Goal: Transaction & Acquisition: Purchase product/service

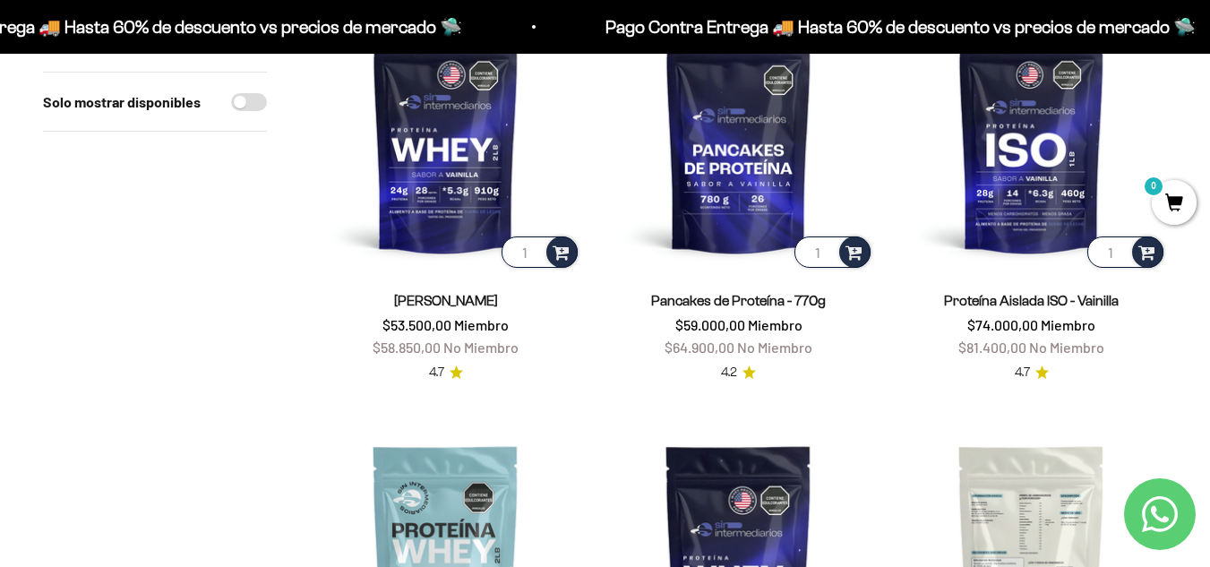
scroll to position [358, 0]
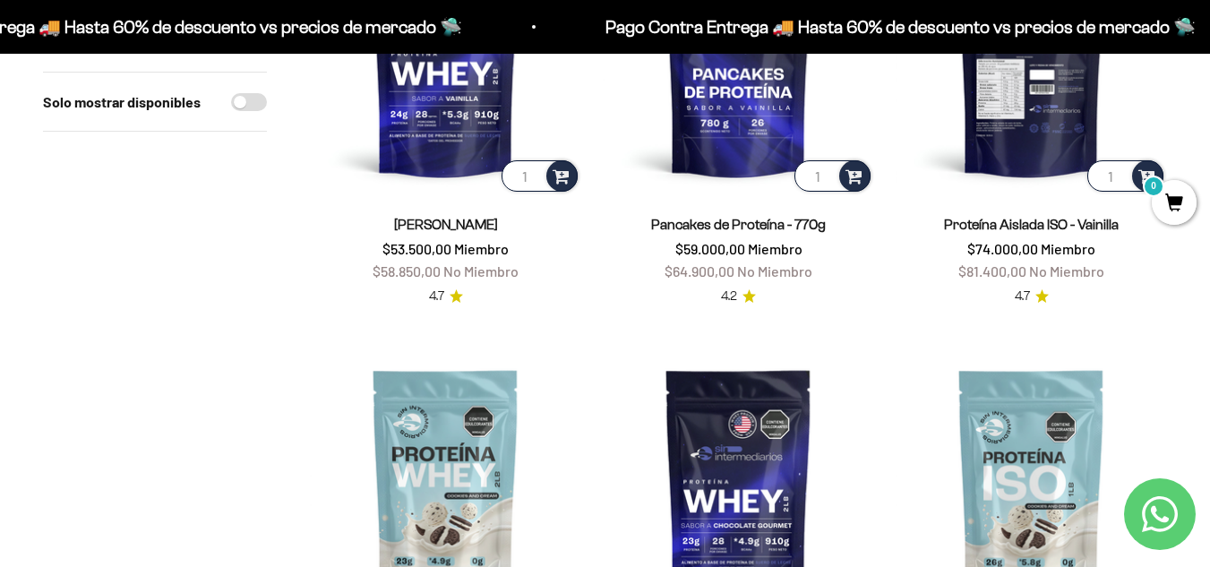
click at [1036, 134] on img at bounding box center [1031, 59] width 271 height 271
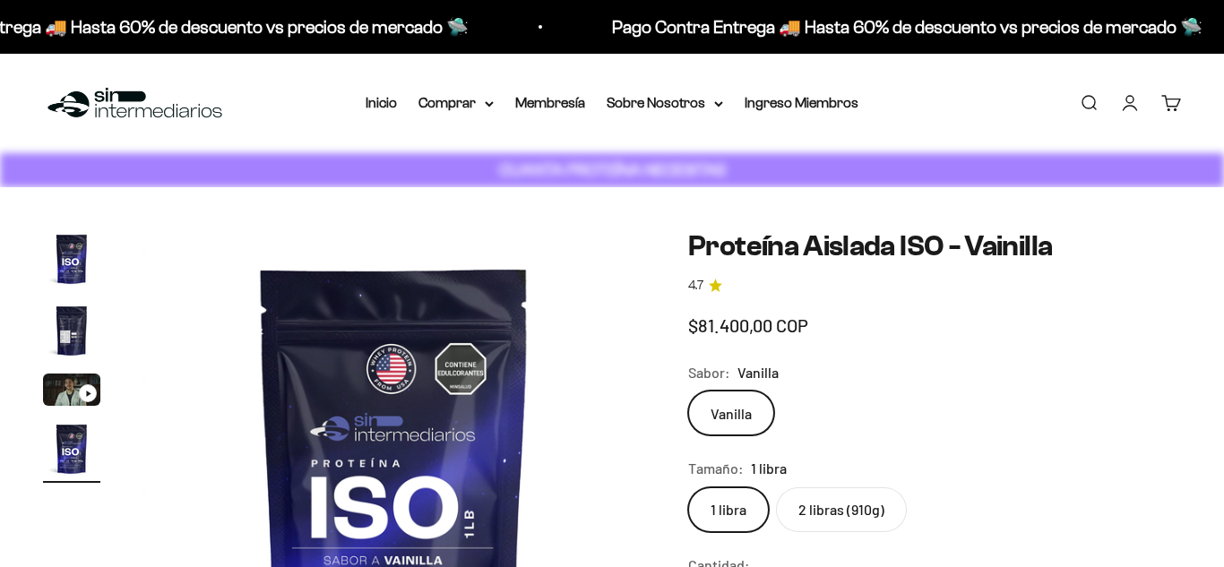
click at [82, 323] on img "Ir al artículo 2" at bounding box center [71, 330] width 57 height 57
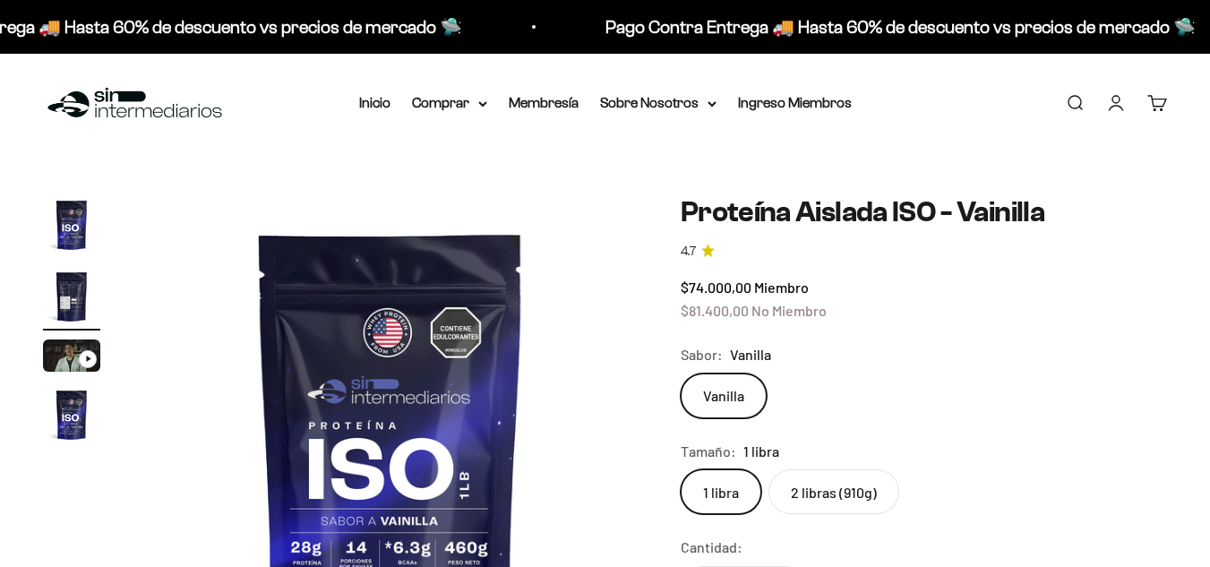
click at [89, 251] on img "Ir al artículo 1" at bounding box center [71, 224] width 57 height 57
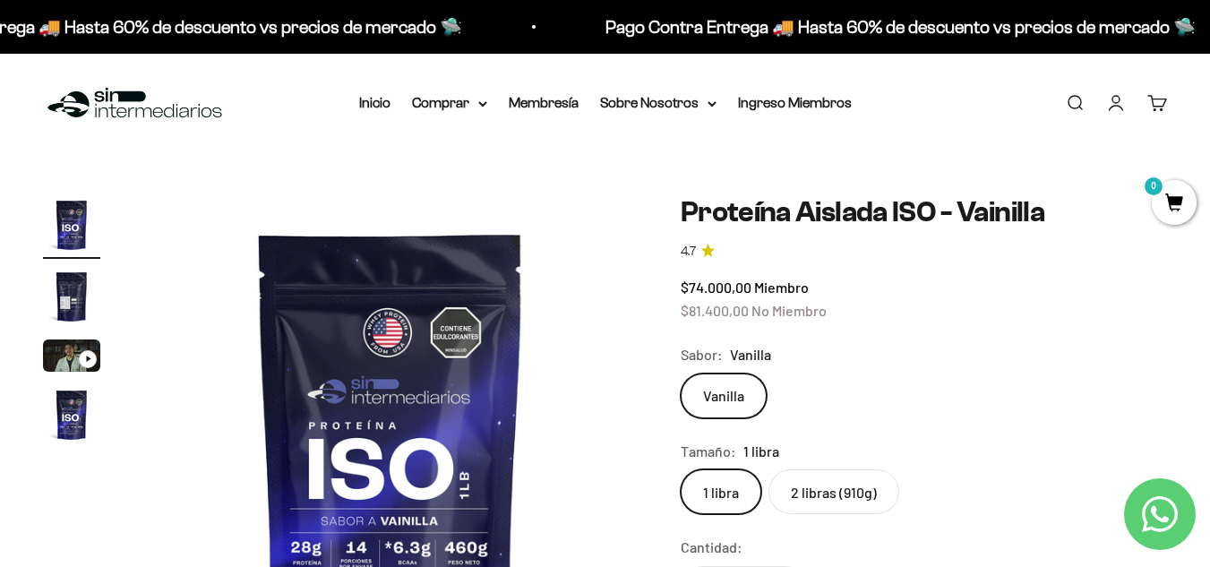
click at [75, 303] on img "Ir al artículo 2" at bounding box center [71, 296] width 57 height 57
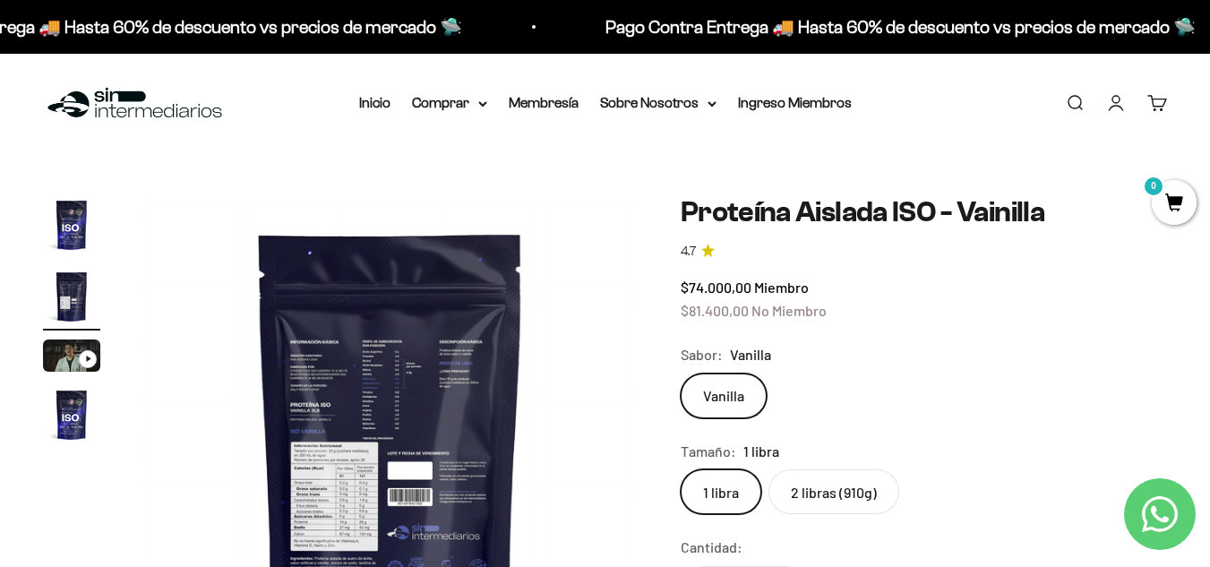
click at [67, 218] on img "Ir al artículo 1" at bounding box center [71, 224] width 57 height 57
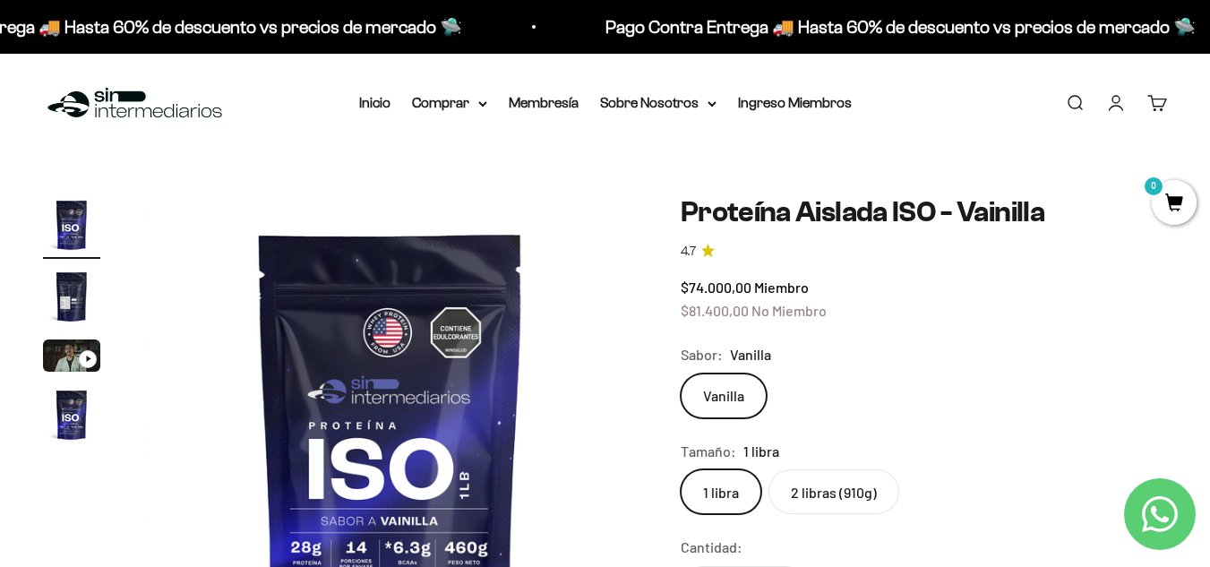
click at [83, 363] on div "Ir al artículo 3" at bounding box center [88, 359] width 18 height 18
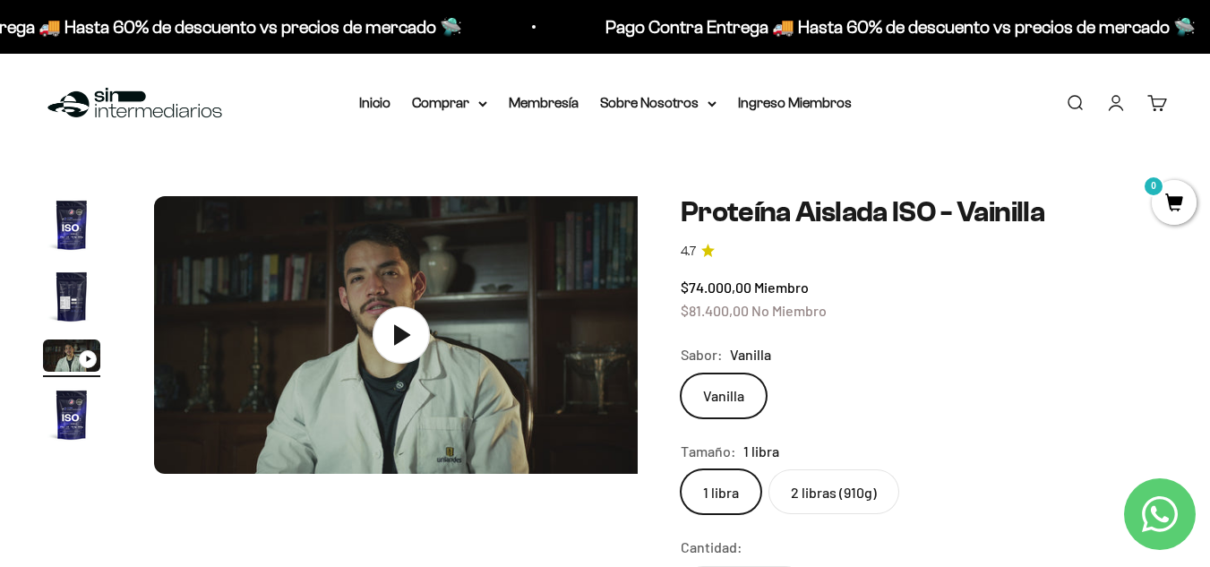
scroll to position [0, 1011]
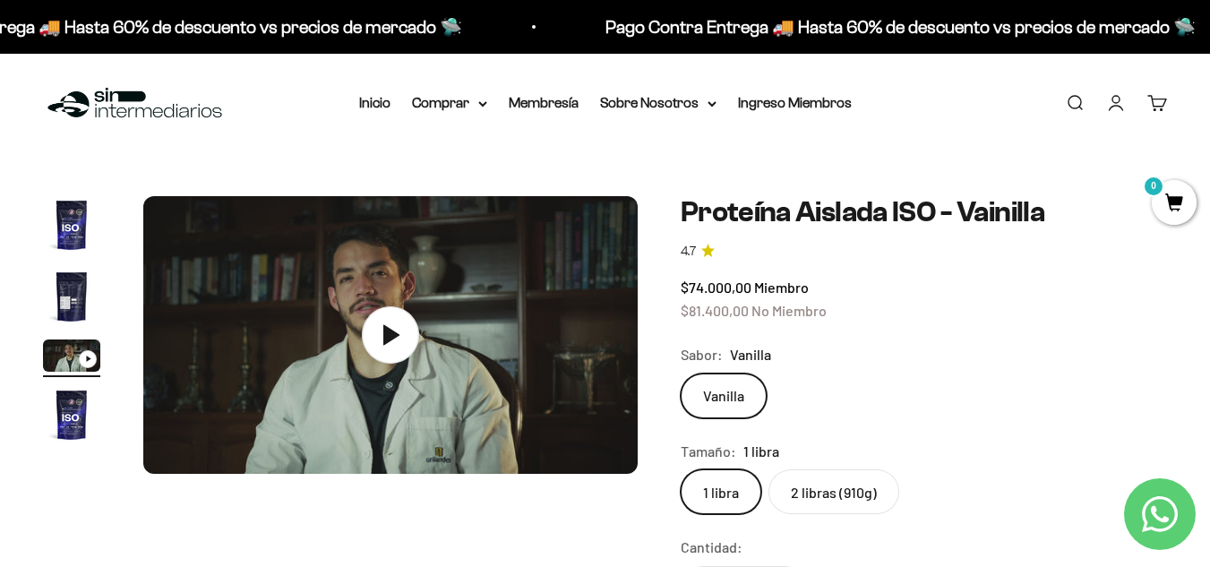
click at [77, 409] on img "Ir al artículo 4" at bounding box center [71, 414] width 57 height 57
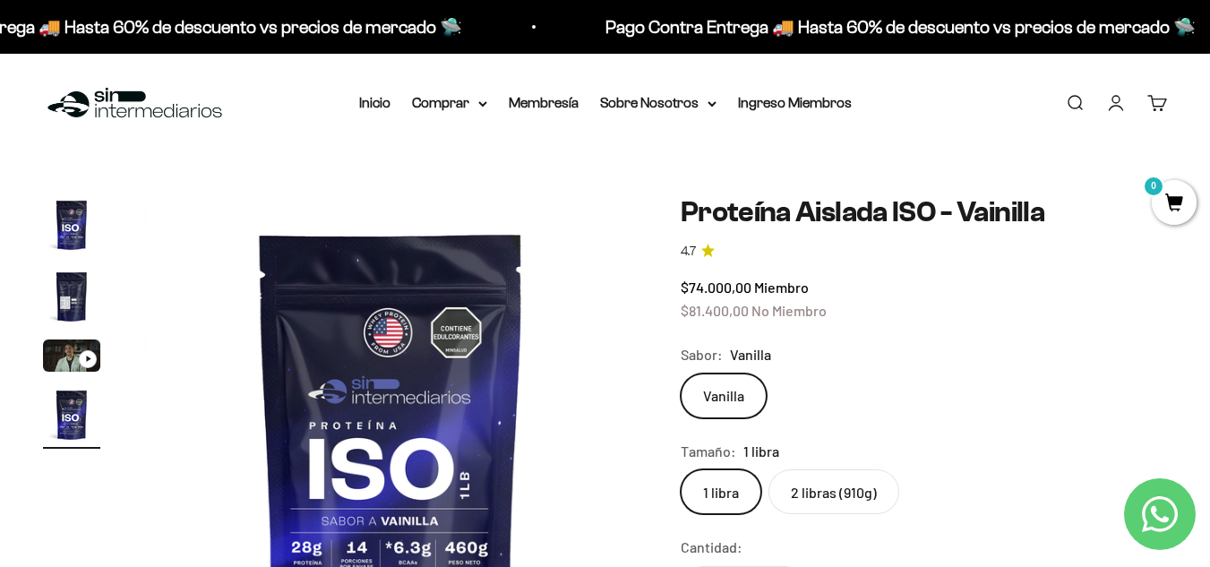
scroll to position [269, 0]
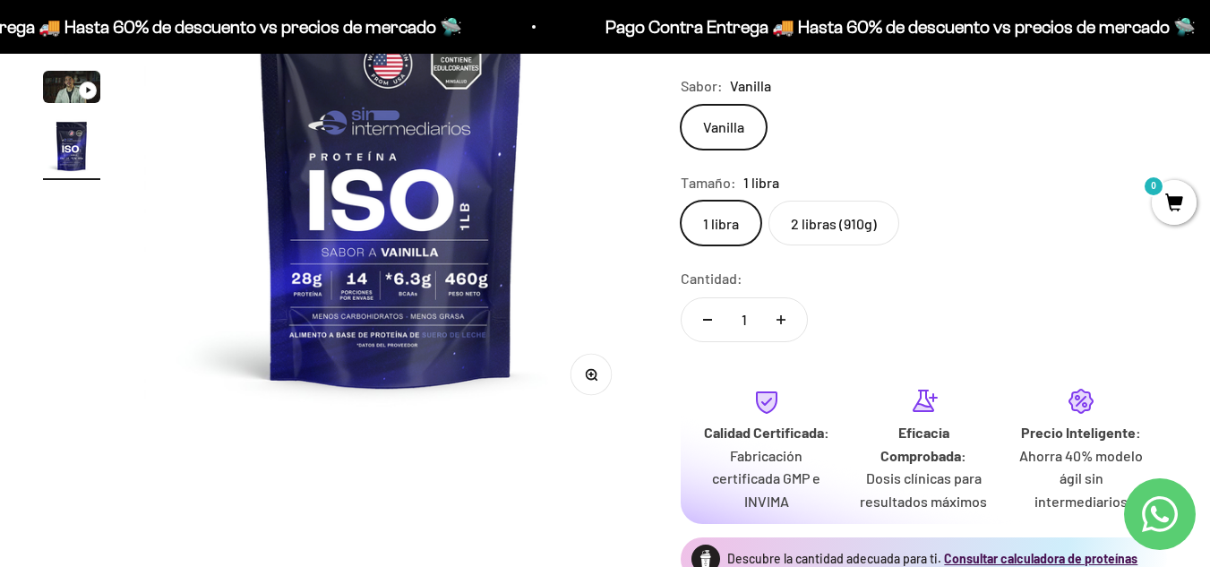
click at [822, 222] on label "2 libras (910g)" at bounding box center [834, 223] width 131 height 45
click at [681, 201] on input "2 libras (910g)" at bounding box center [680, 200] width 1 height 1
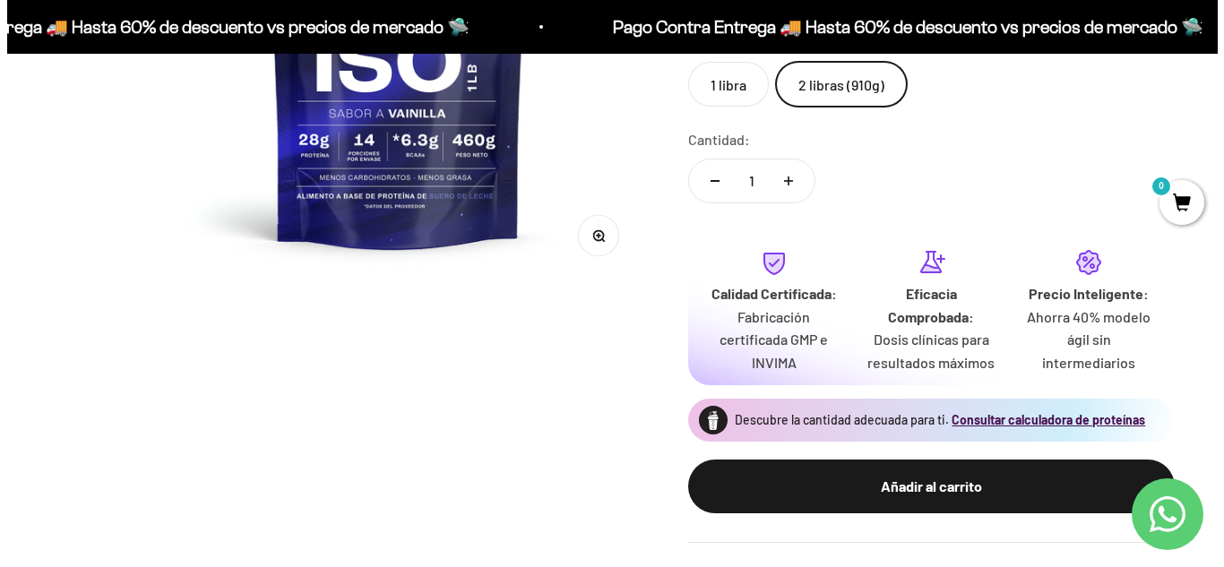
scroll to position [448, 0]
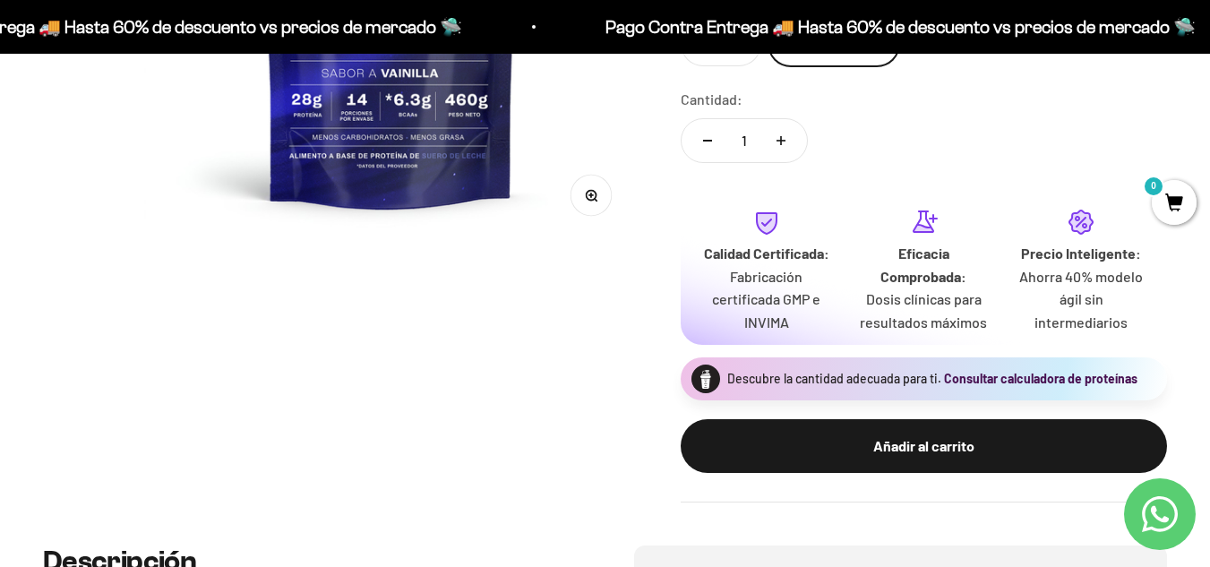
click at [1082, 382] on button "Consultar calculadora de proteínas" at bounding box center [1041, 379] width 194 height 18
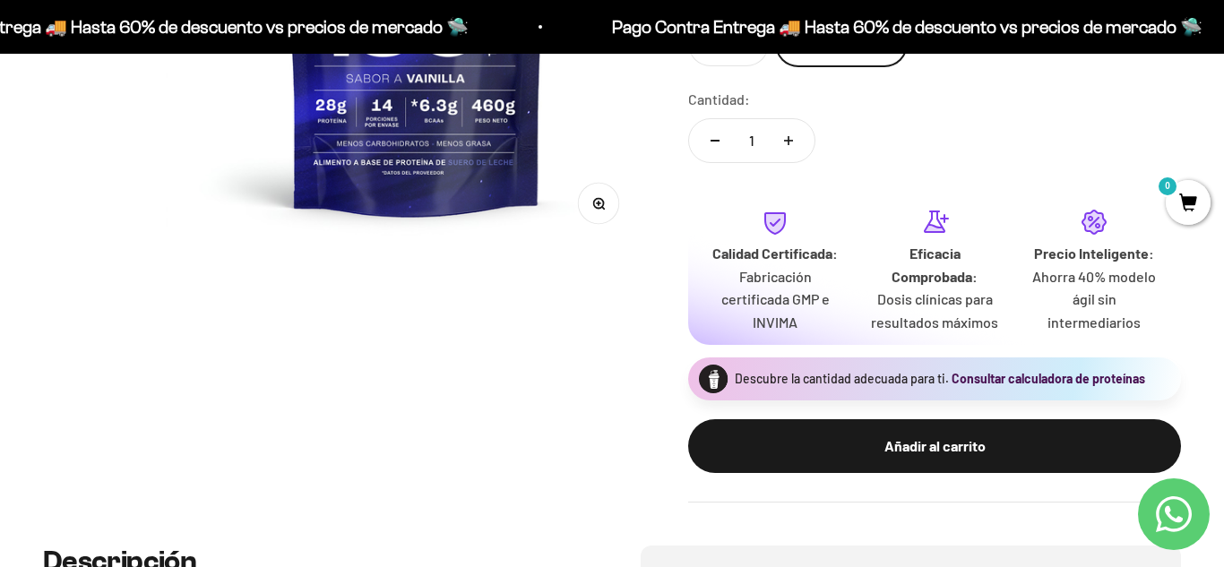
scroll to position [0, 1537]
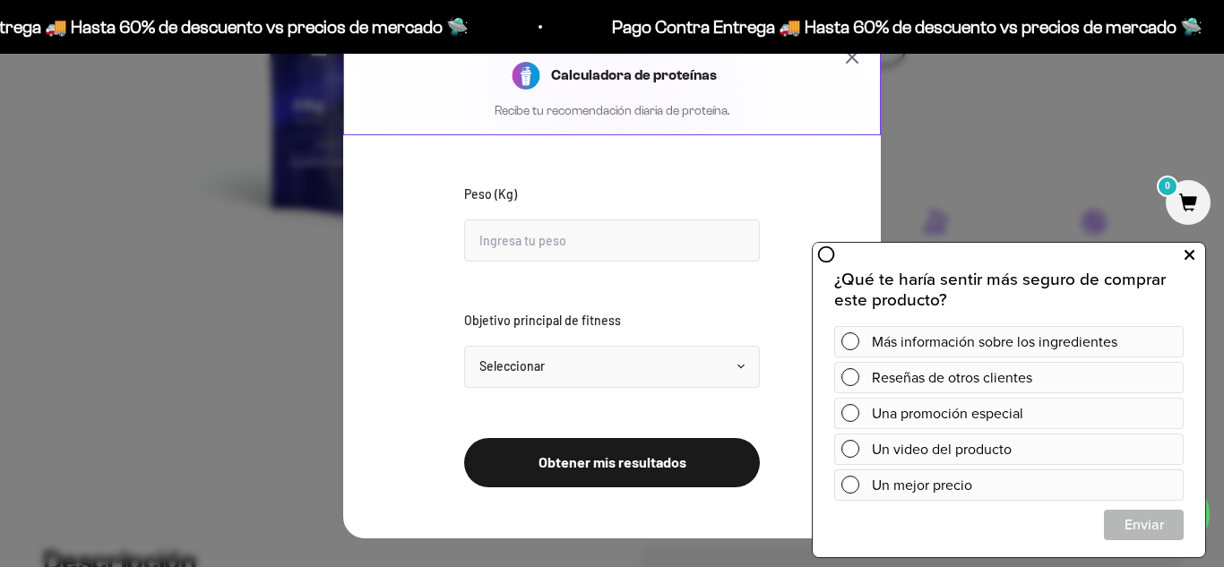
click at [1187, 254] on icon at bounding box center [1189, 255] width 10 height 23
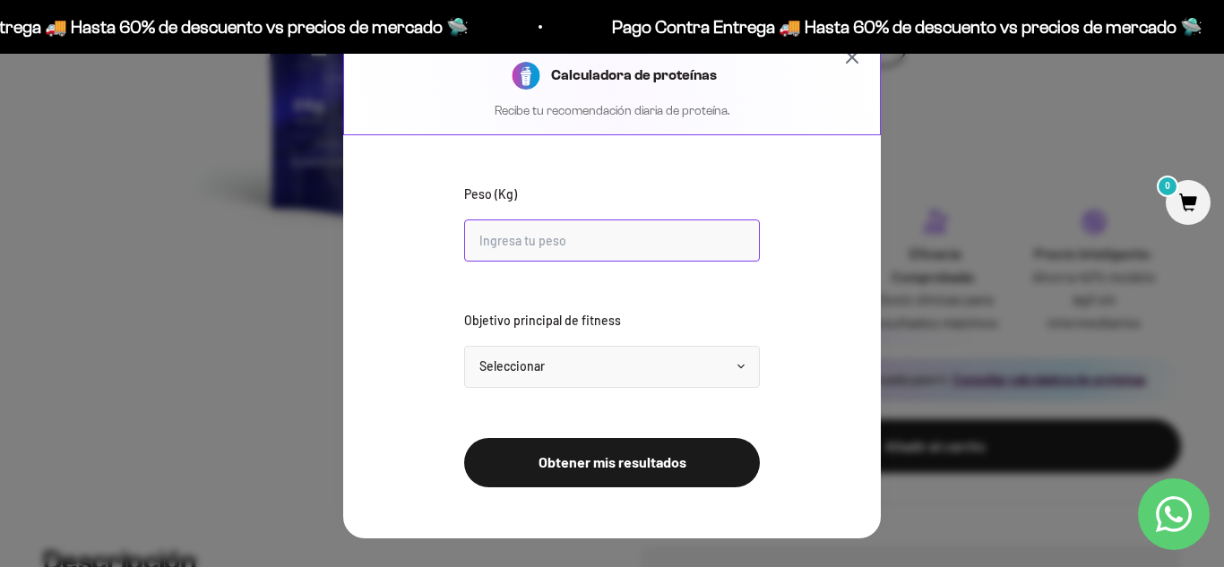
click at [530, 249] on input "Peso (Kg)" at bounding box center [612, 240] width 296 height 42
type input "86"
click at [578, 373] on select "Seleccionar Mantener peso Perder grasa Ganar músculo" at bounding box center [612, 367] width 296 height 42
select select "lose"
click at [464, 346] on select "Seleccionar Mantener peso Perder grasa Ganar músculo" at bounding box center [612, 367] width 296 height 42
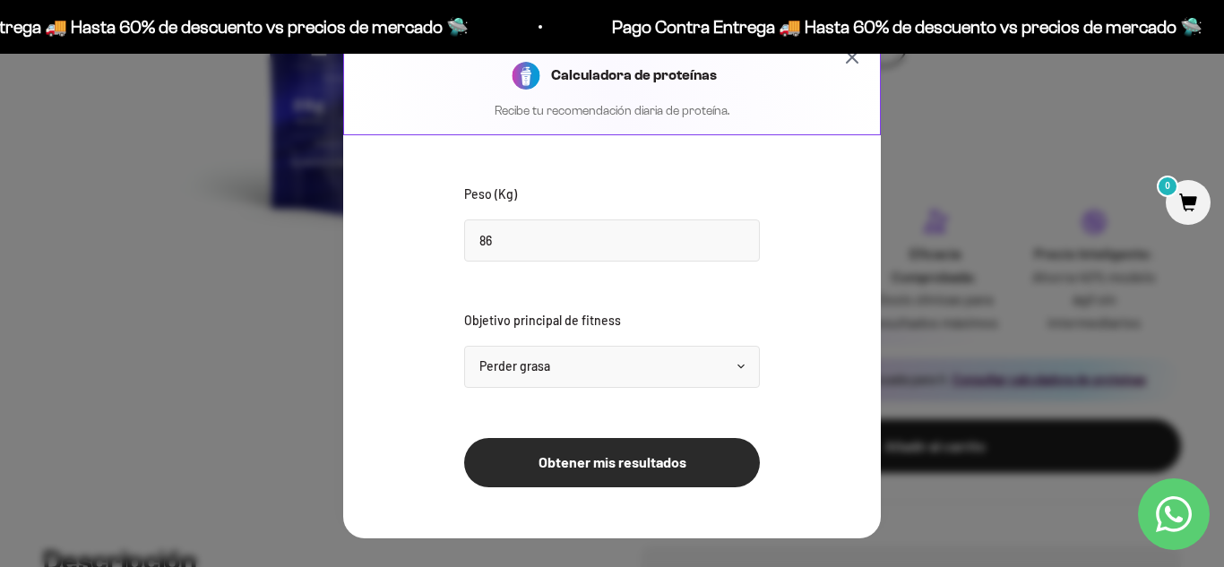
click at [597, 469] on button "Obtener mis resultados" at bounding box center [612, 462] width 296 height 49
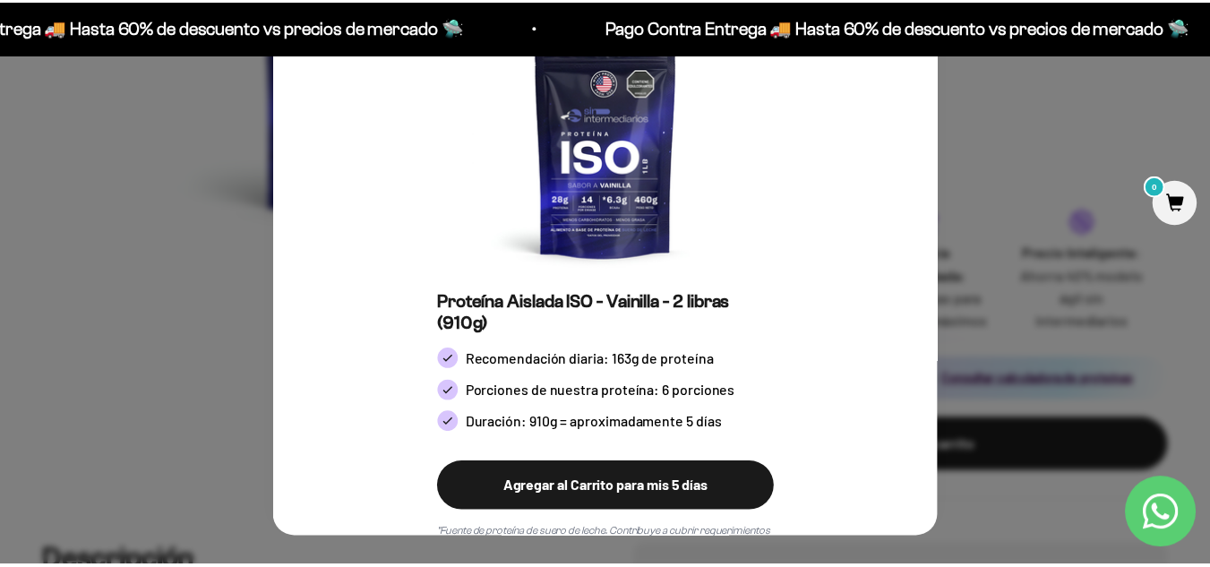
scroll to position [99, 0]
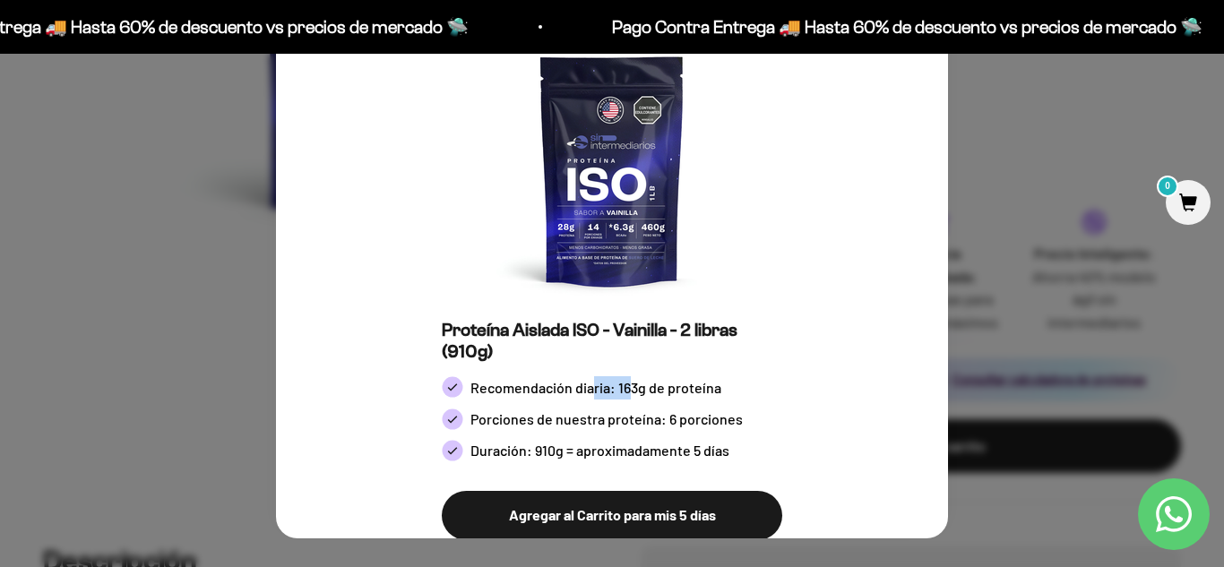
drag, startPoint x: 588, startPoint y: 387, endPoint x: 624, endPoint y: 380, distance: 36.5
click at [624, 380] on span "Recomendación diaria: 163g de proteína" at bounding box center [595, 387] width 251 height 23
click at [579, 251] on img at bounding box center [611, 170] width 269 height 269
click at [615, 251] on img at bounding box center [611, 170] width 269 height 269
click at [1071, 150] on div at bounding box center [612, 283] width 1224 height 567
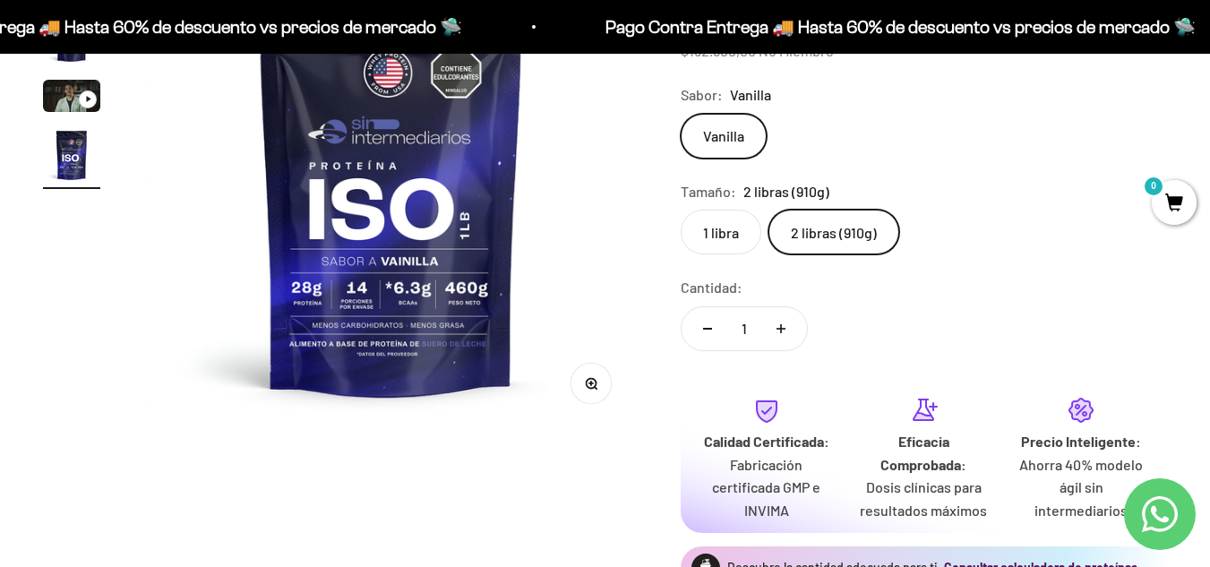
scroll to position [179, 0]
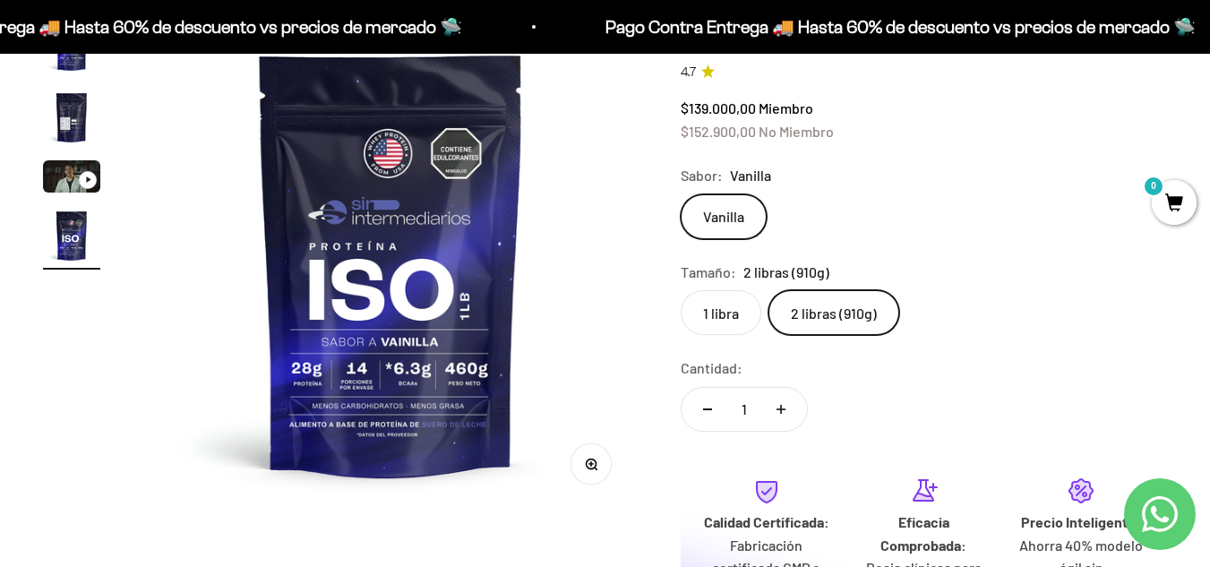
click at [312, 358] on img at bounding box center [391, 264] width 495 height 495
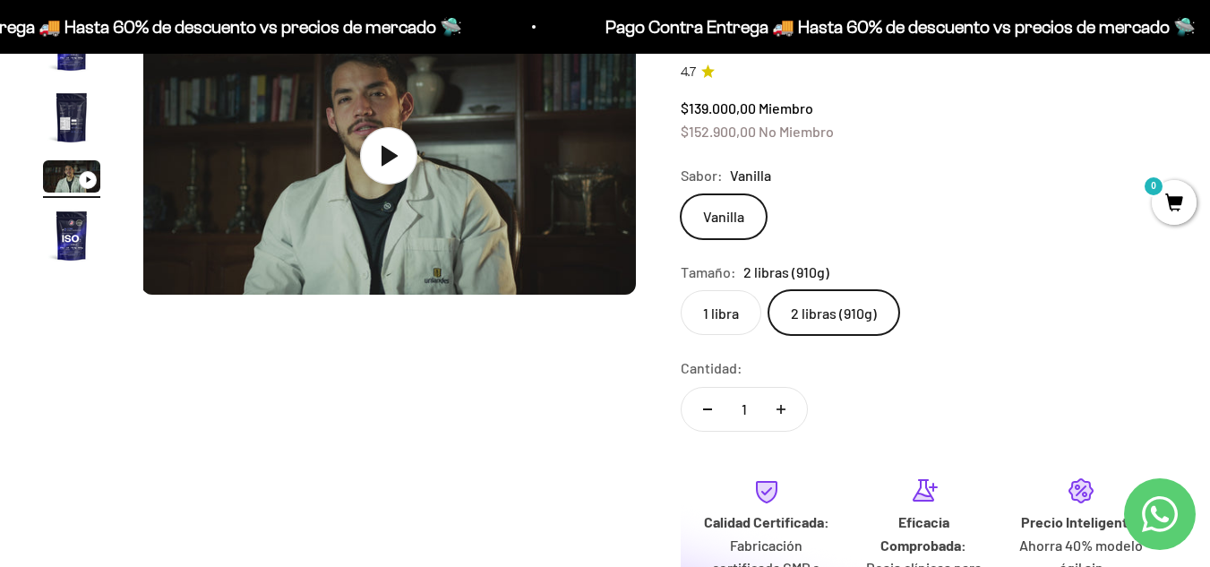
scroll to position [0, 1011]
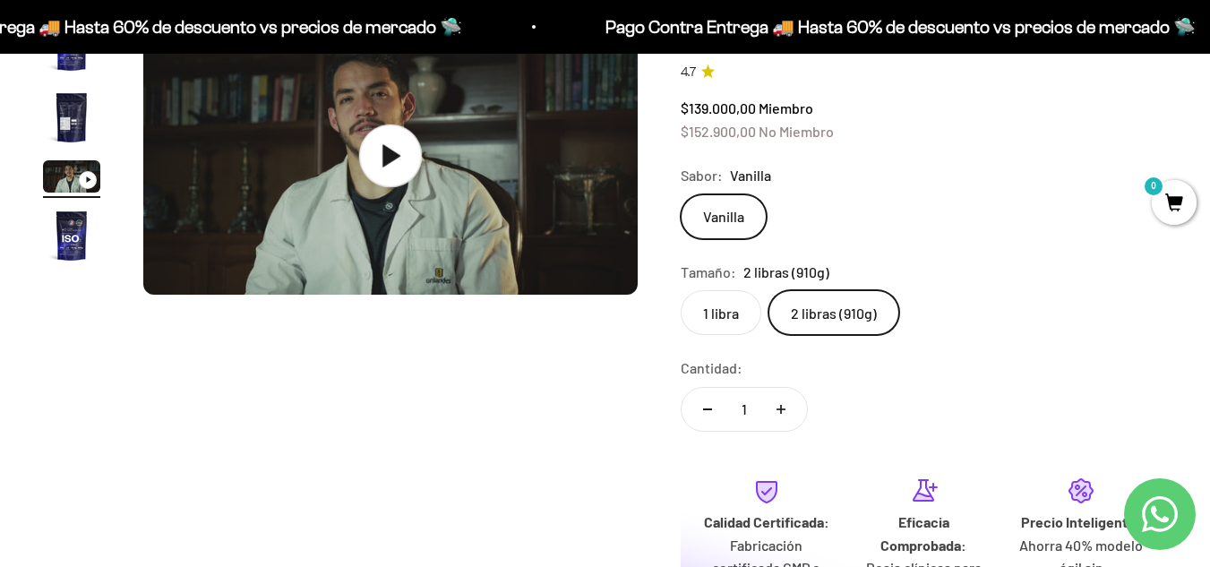
click at [396, 155] on icon at bounding box center [392, 155] width 18 height 22
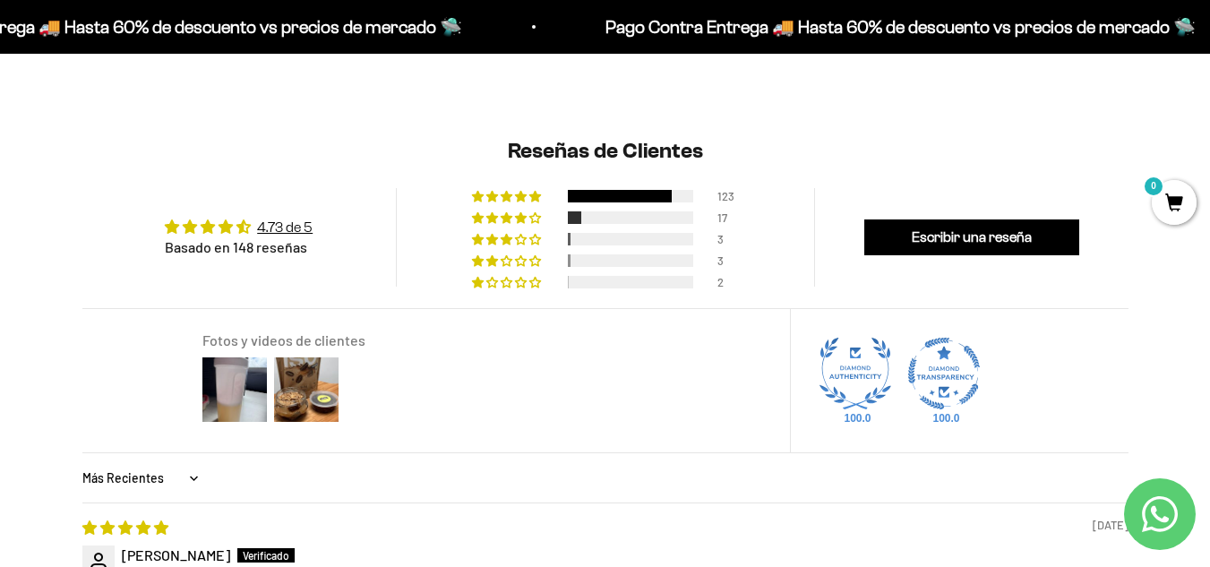
scroll to position [1344, 0]
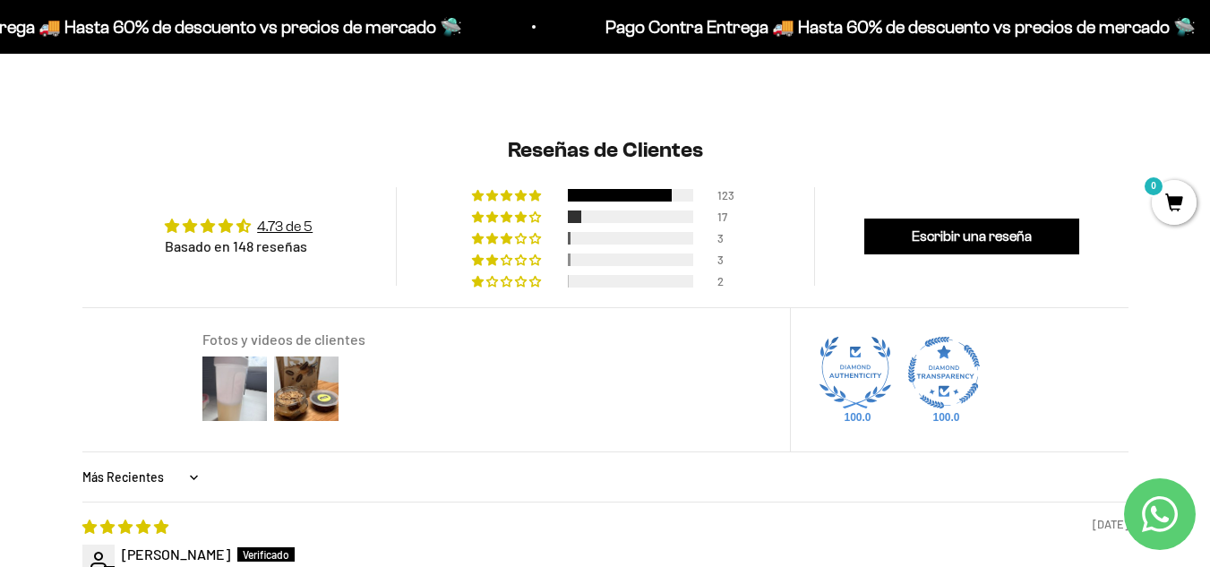
click at [227, 400] on img at bounding box center [235, 389] width 72 height 72
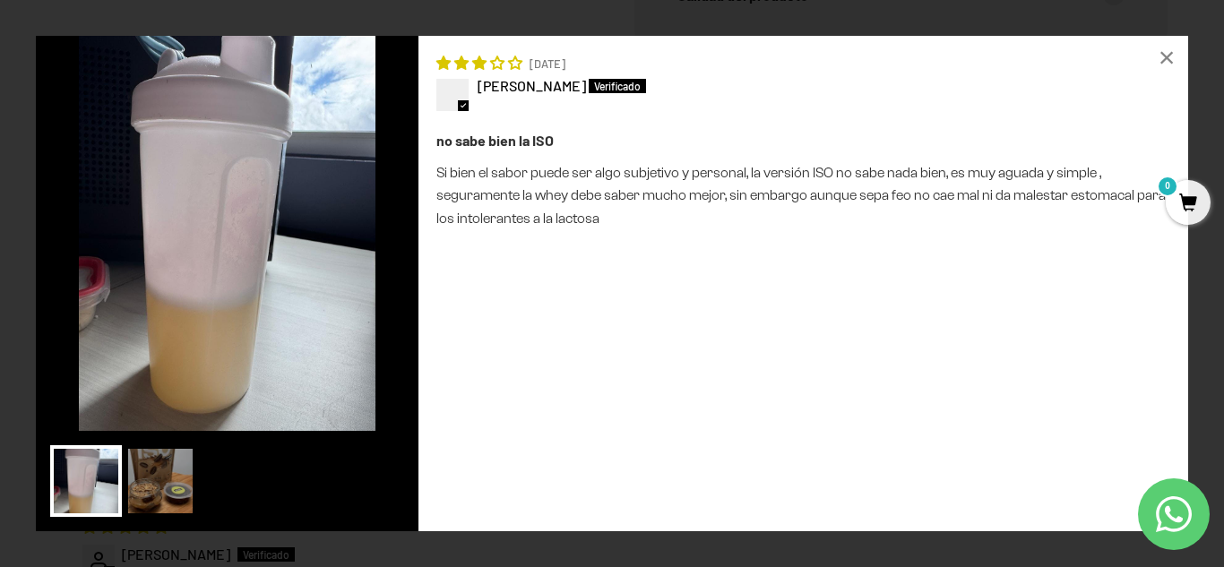
click at [340, 284] on img at bounding box center [227, 233] width 383 height 395
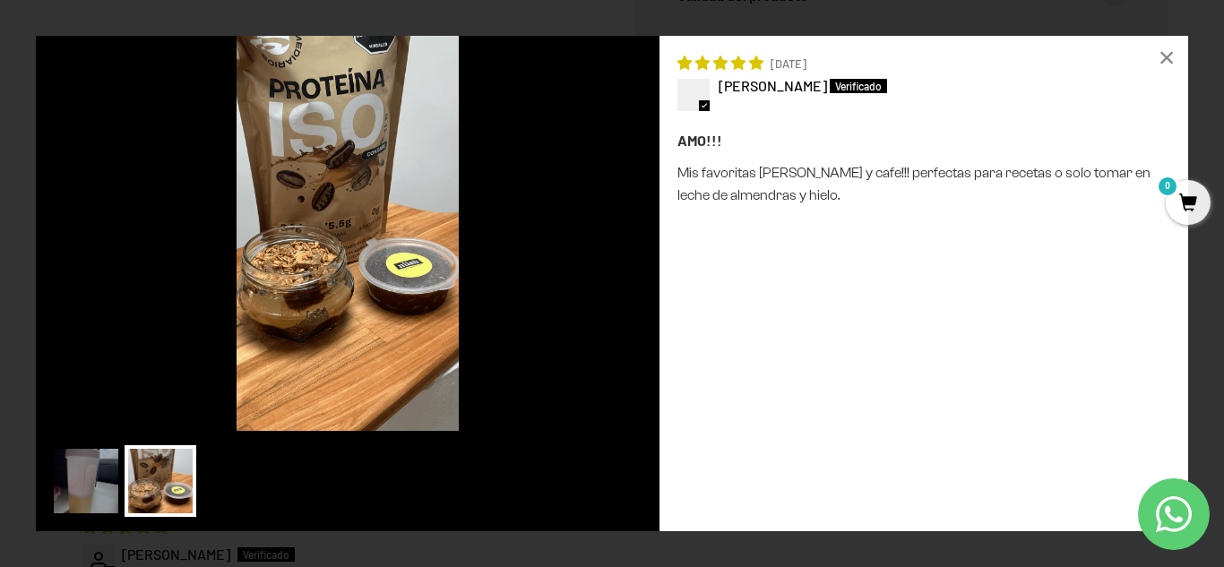
click at [561, 271] on img at bounding box center [348, 233] width 624 height 395
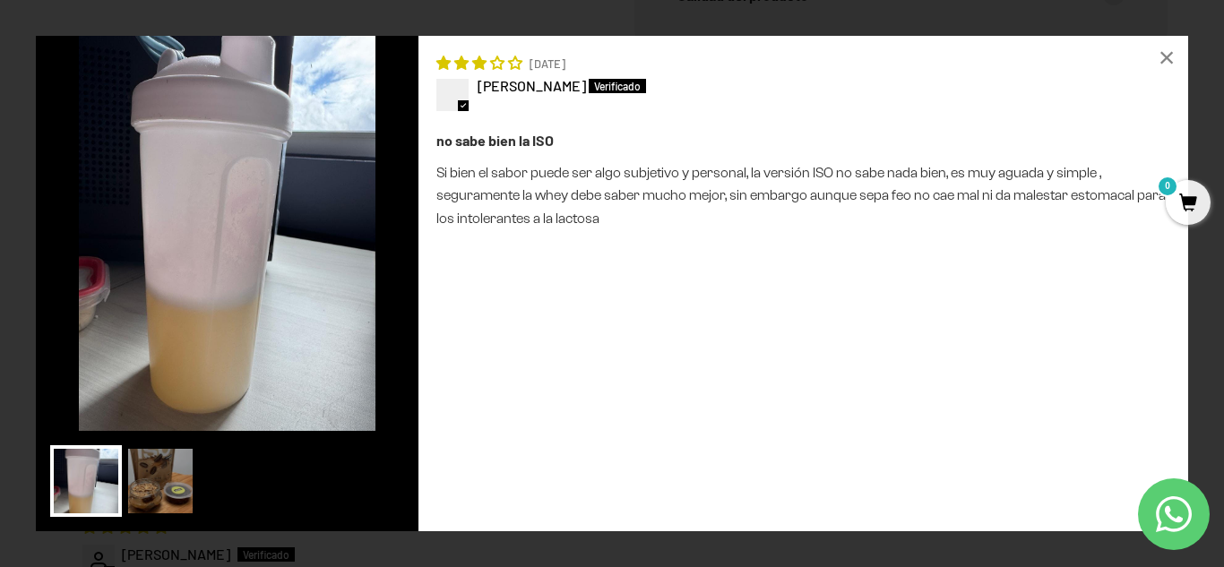
click at [344, 309] on img at bounding box center [227, 233] width 383 height 395
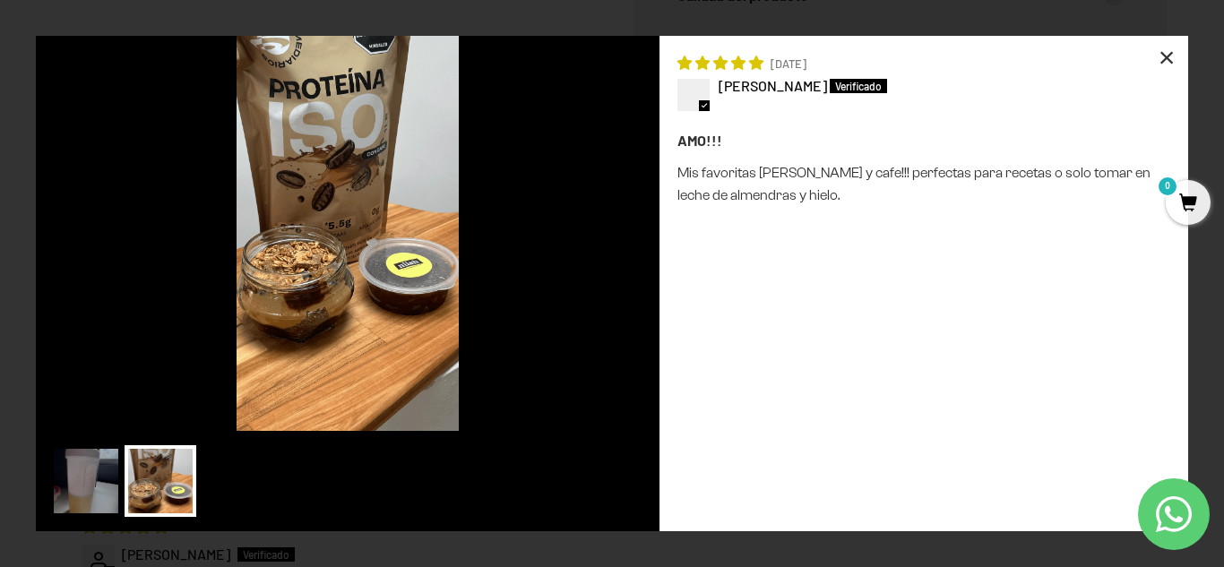
click at [1166, 59] on div "×" at bounding box center [1166, 57] width 43 height 43
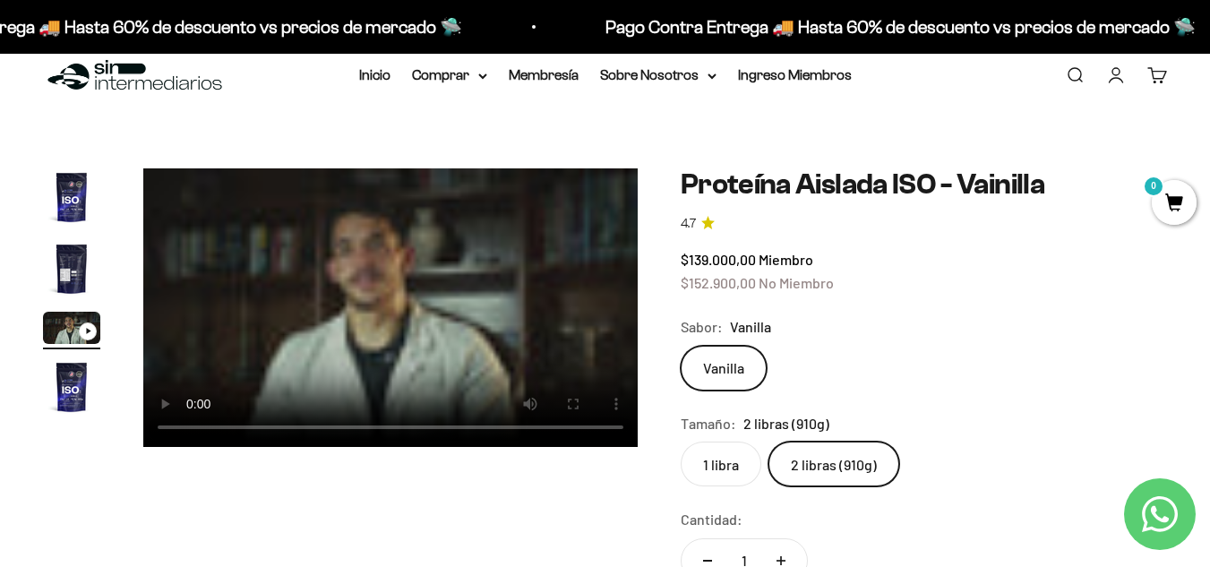
scroll to position [0, 0]
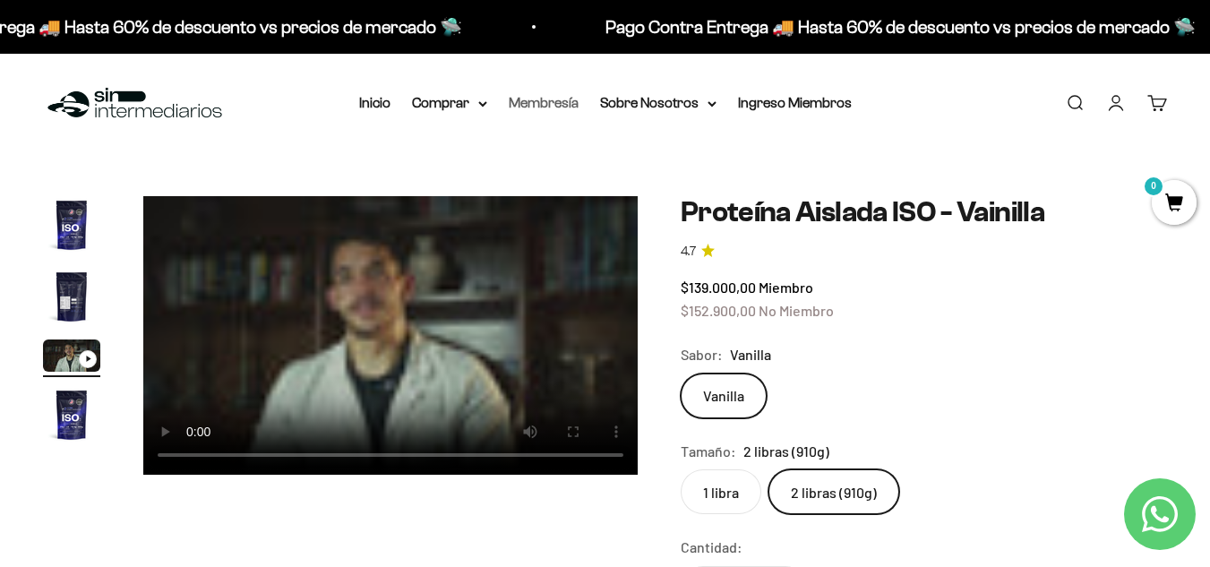
click at [566, 100] on link "Membresía" at bounding box center [544, 102] width 70 height 15
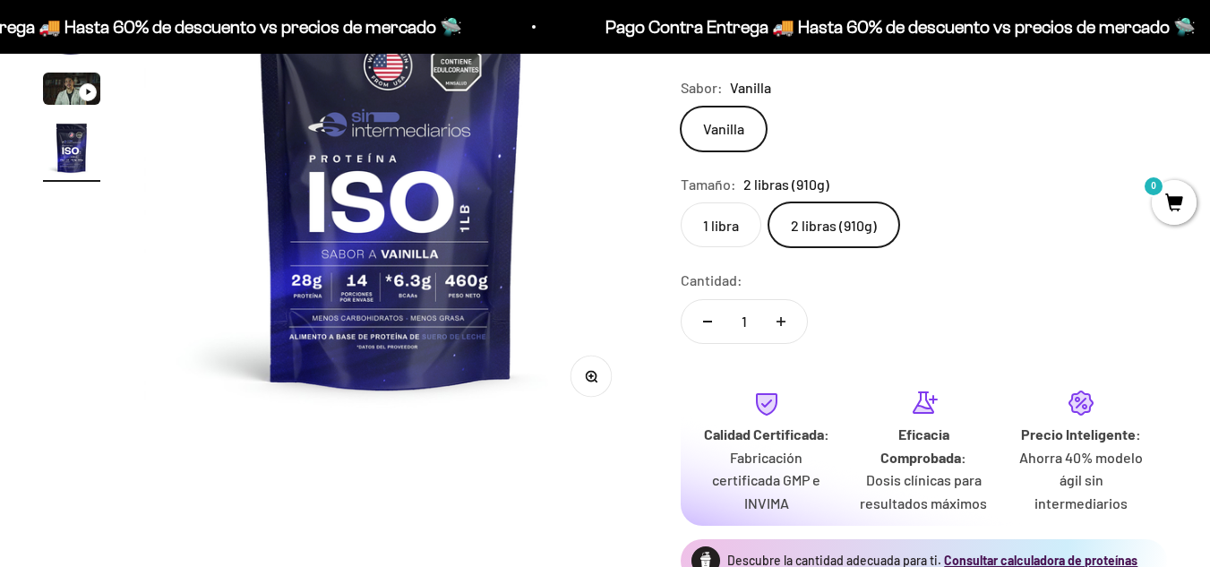
scroll to position [269, 0]
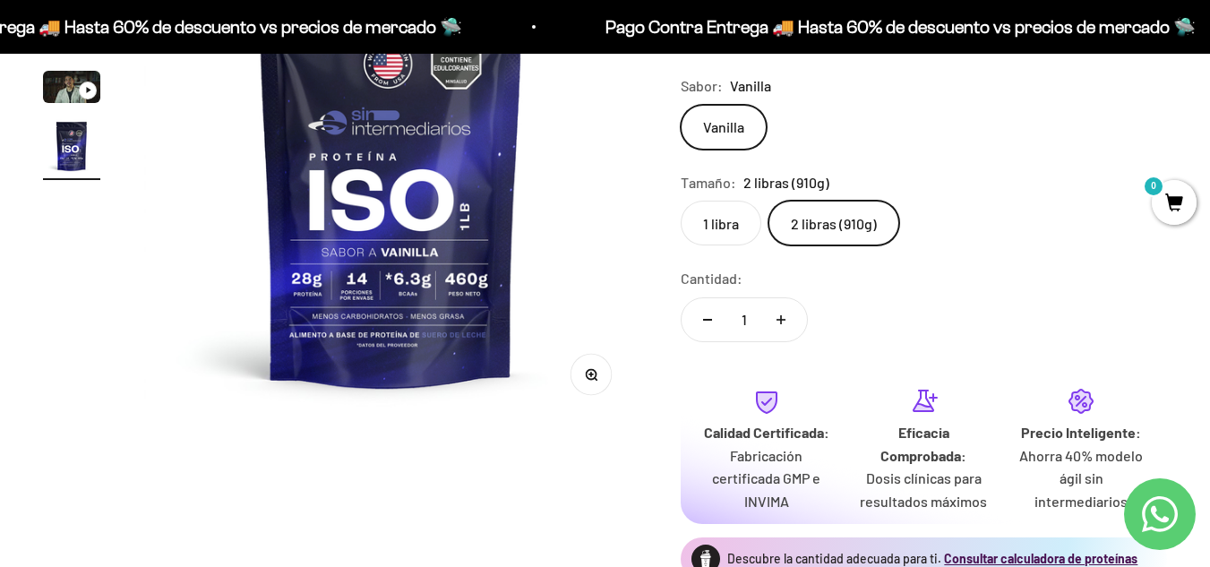
click at [303, 313] on img at bounding box center [391, 174] width 495 height 495
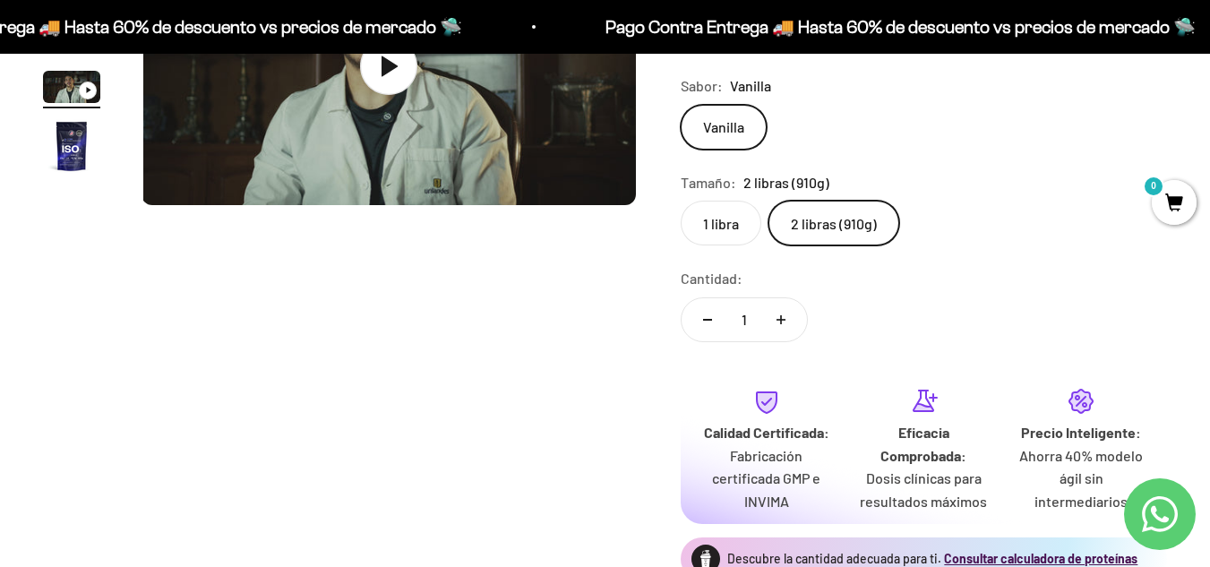
scroll to position [0, 1011]
click at [57, 153] on img "Ir al artículo 4" at bounding box center [71, 145] width 57 height 57
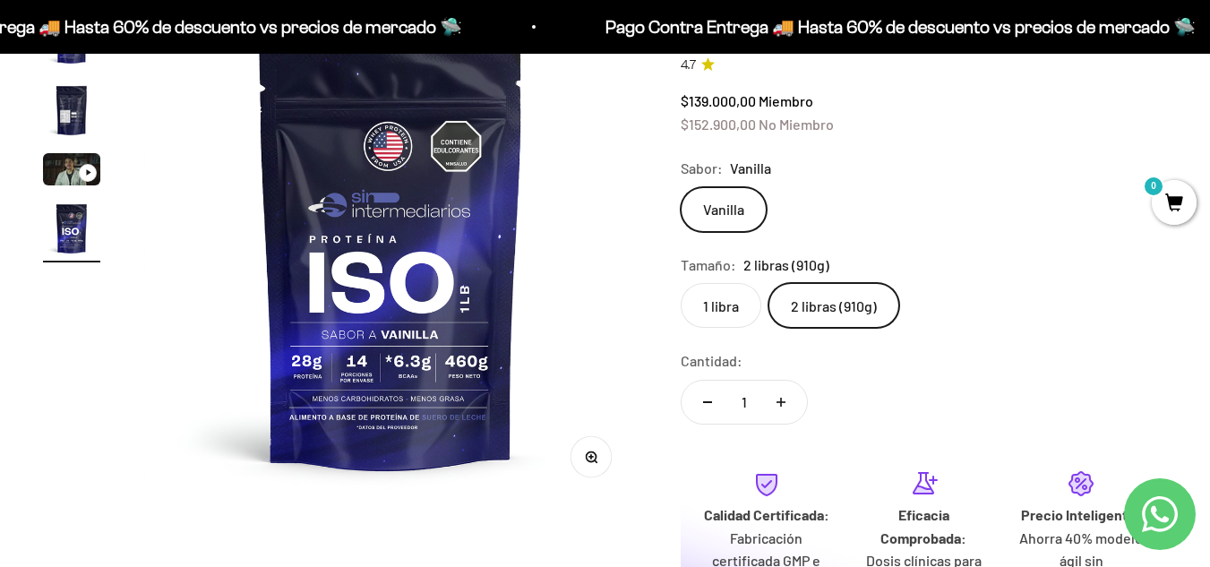
scroll to position [0, 0]
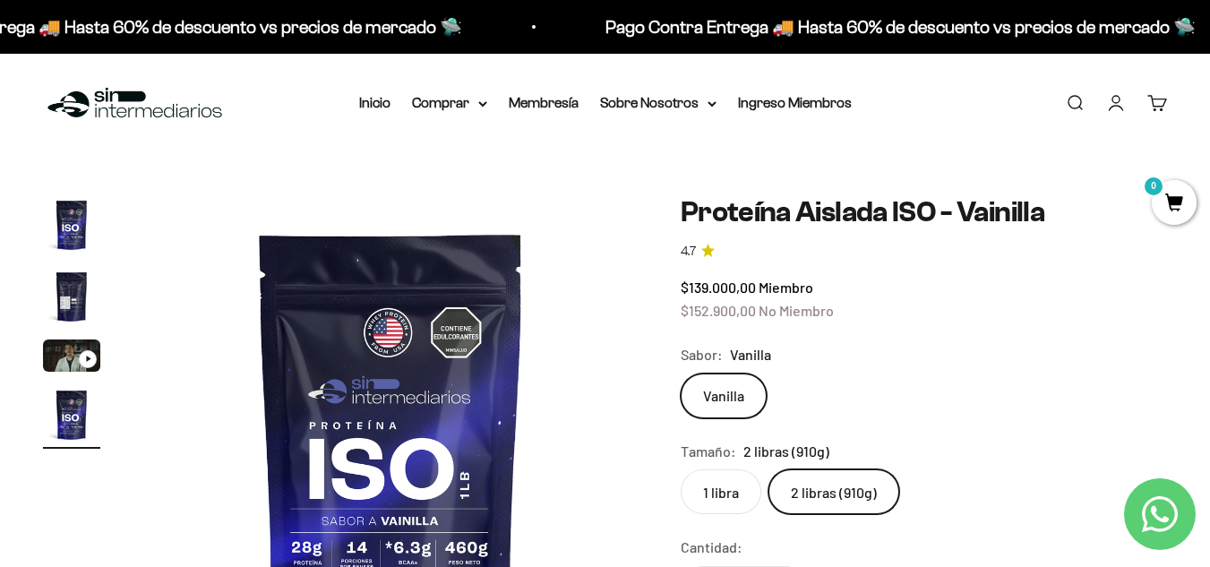
click at [73, 291] on img "Ir al artículo 2" at bounding box center [71, 296] width 57 height 57
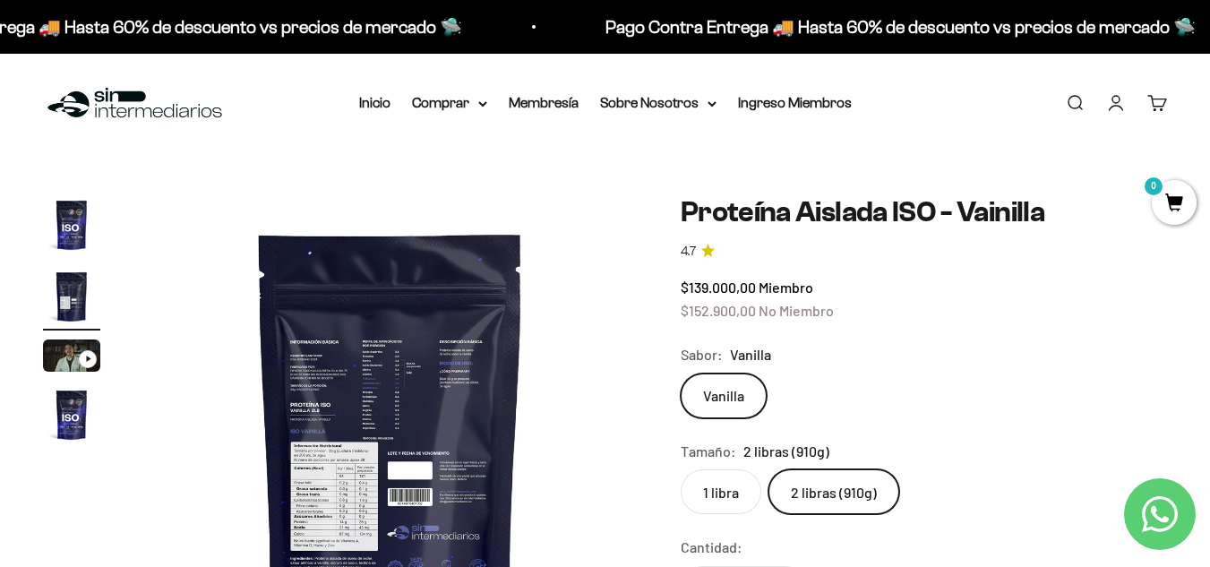
click at [433, 363] on img at bounding box center [390, 443] width 495 height 495
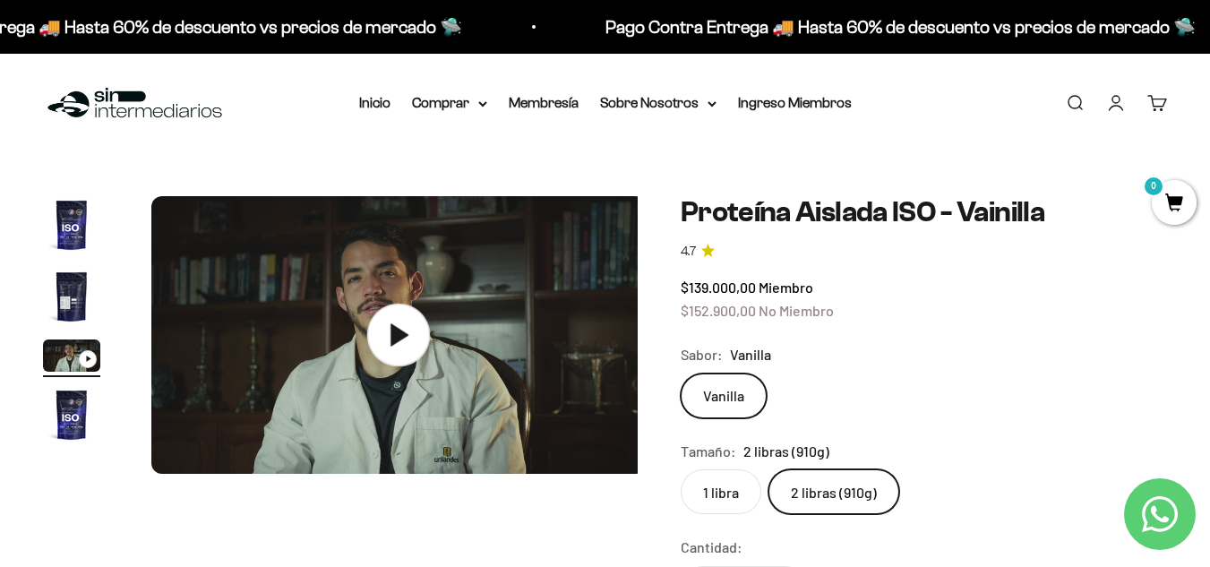
scroll to position [0, 1011]
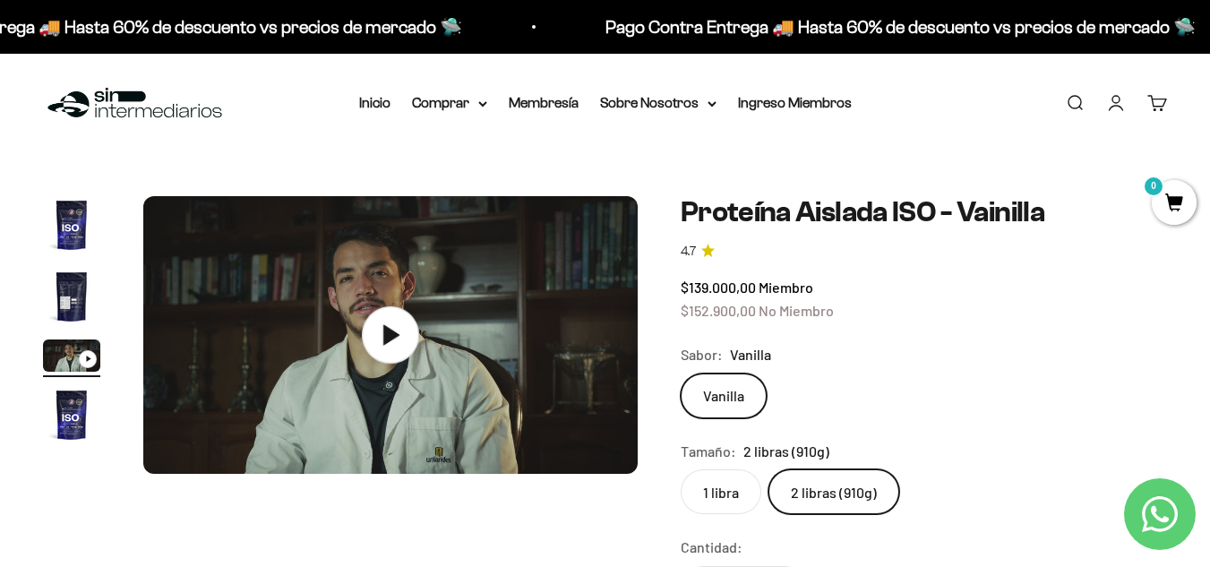
click at [67, 219] on img "Ir al artículo 1" at bounding box center [71, 224] width 57 height 57
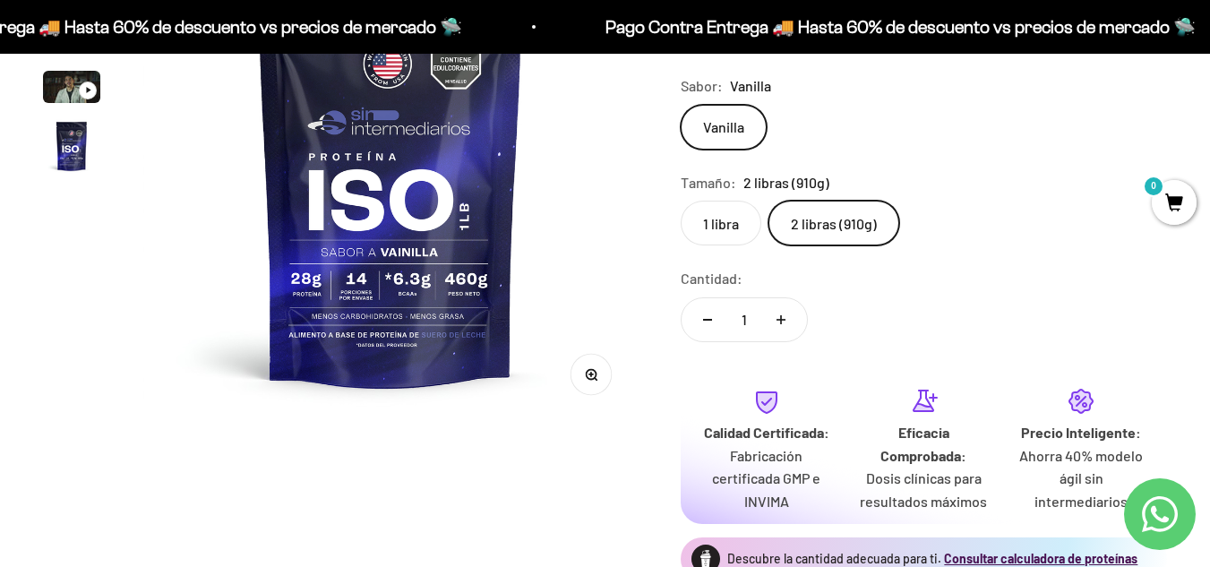
scroll to position [90, 0]
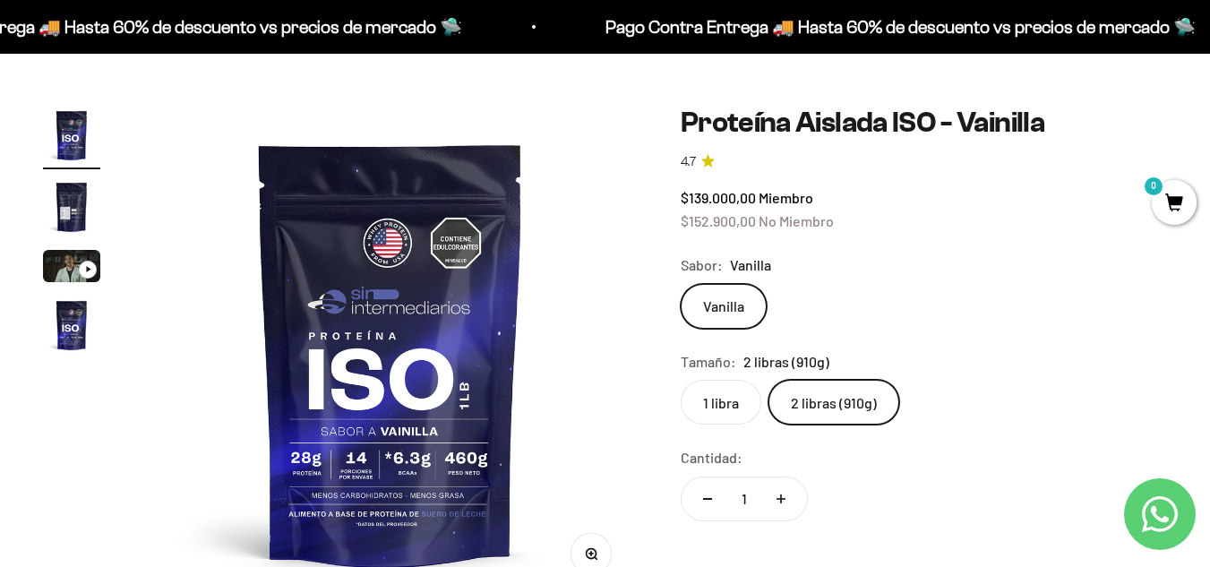
click at [68, 184] on img "Ir al artículo 2" at bounding box center [71, 206] width 57 height 57
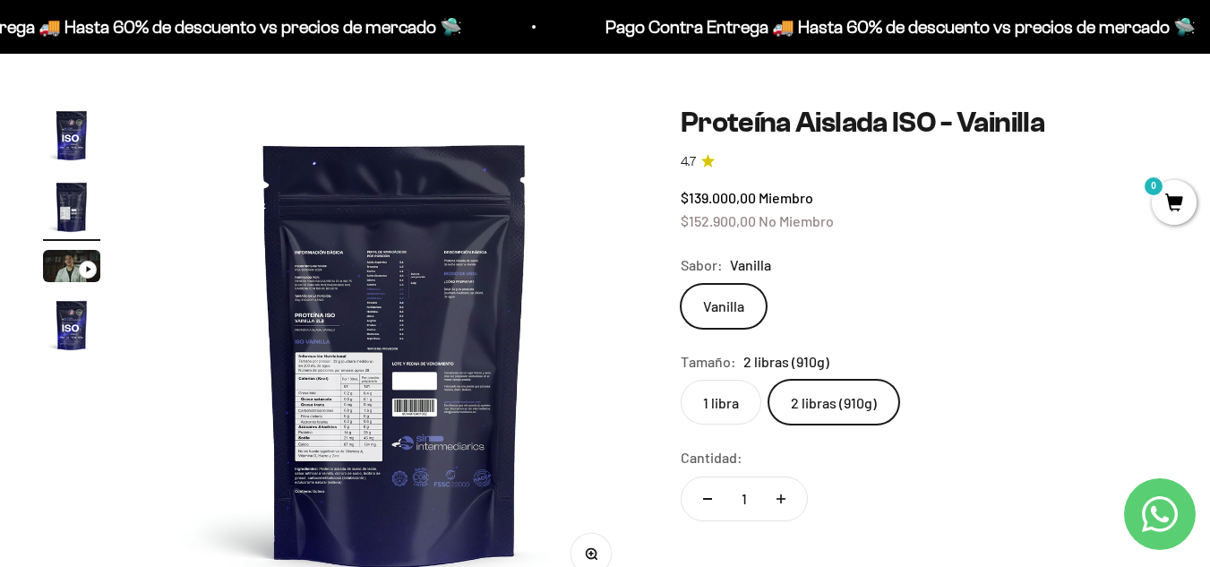
scroll to position [0, 505]
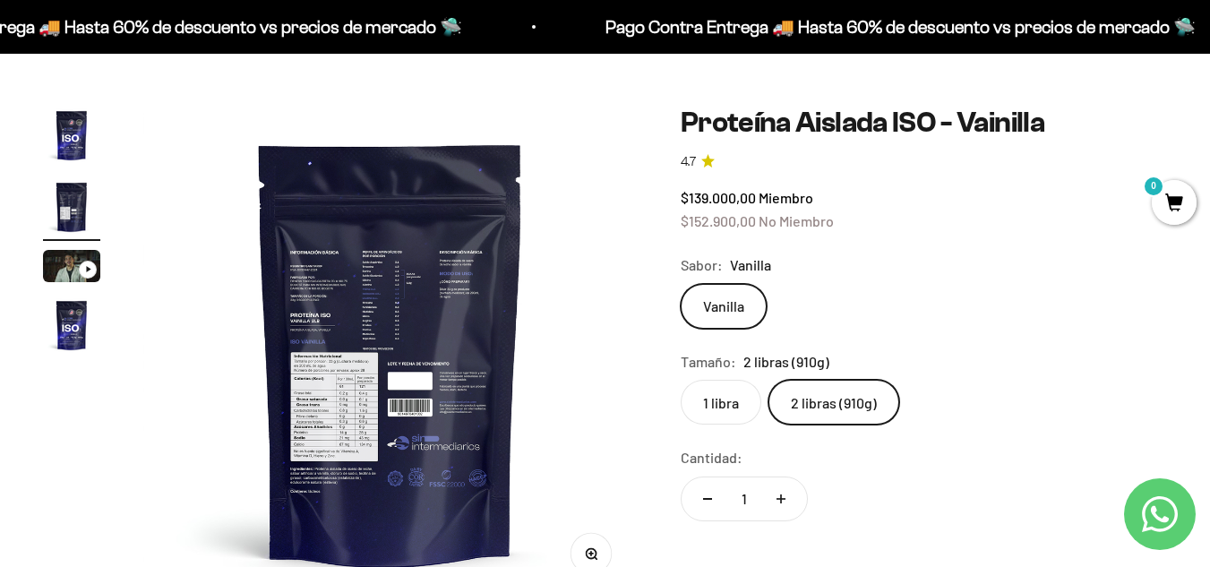
click at [1048, 205] on div "$139.000,00 Miembro $152.900,00 No Miembro" at bounding box center [924, 209] width 486 height 46
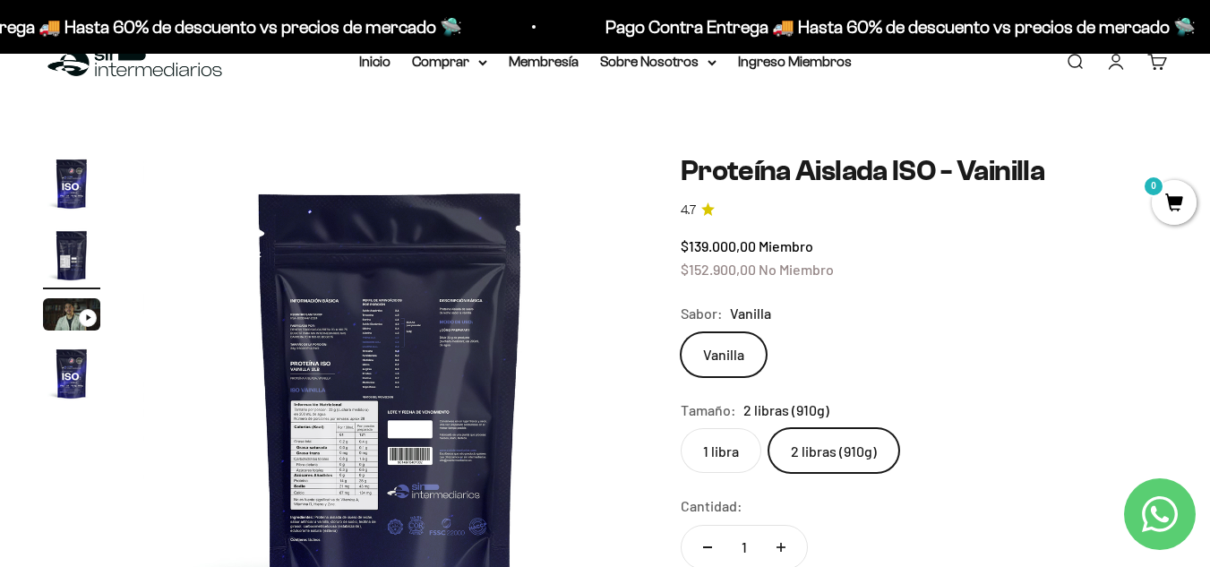
scroll to position [0, 0]
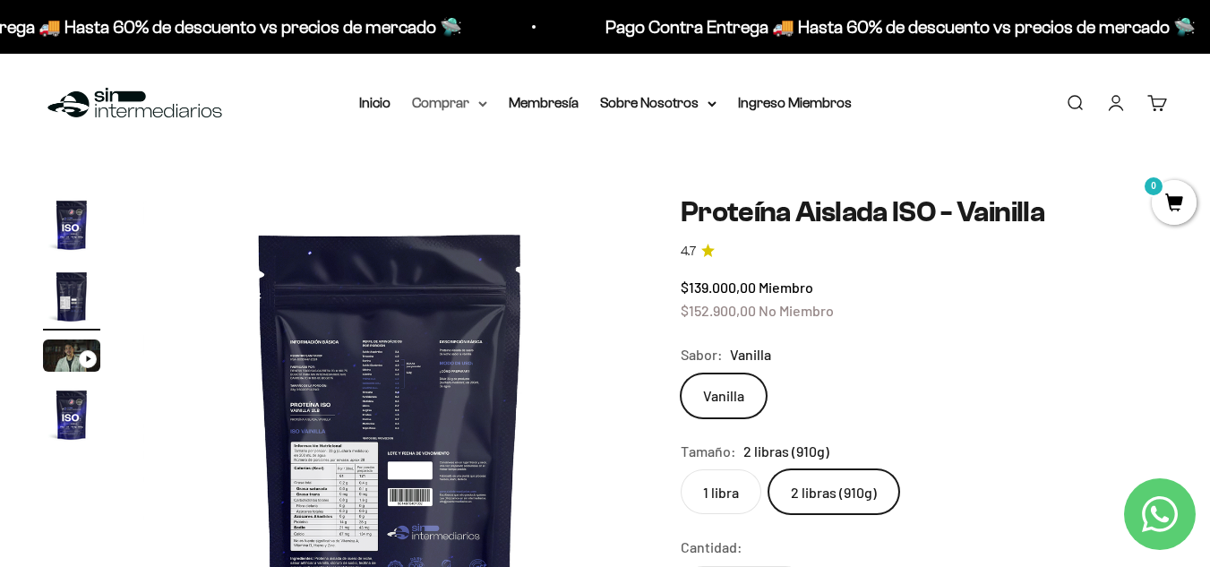
click at [457, 104] on summary "Comprar" at bounding box center [449, 102] width 75 height 23
